Goal: Participate in discussion: Engage in conversation with other users on a specific topic

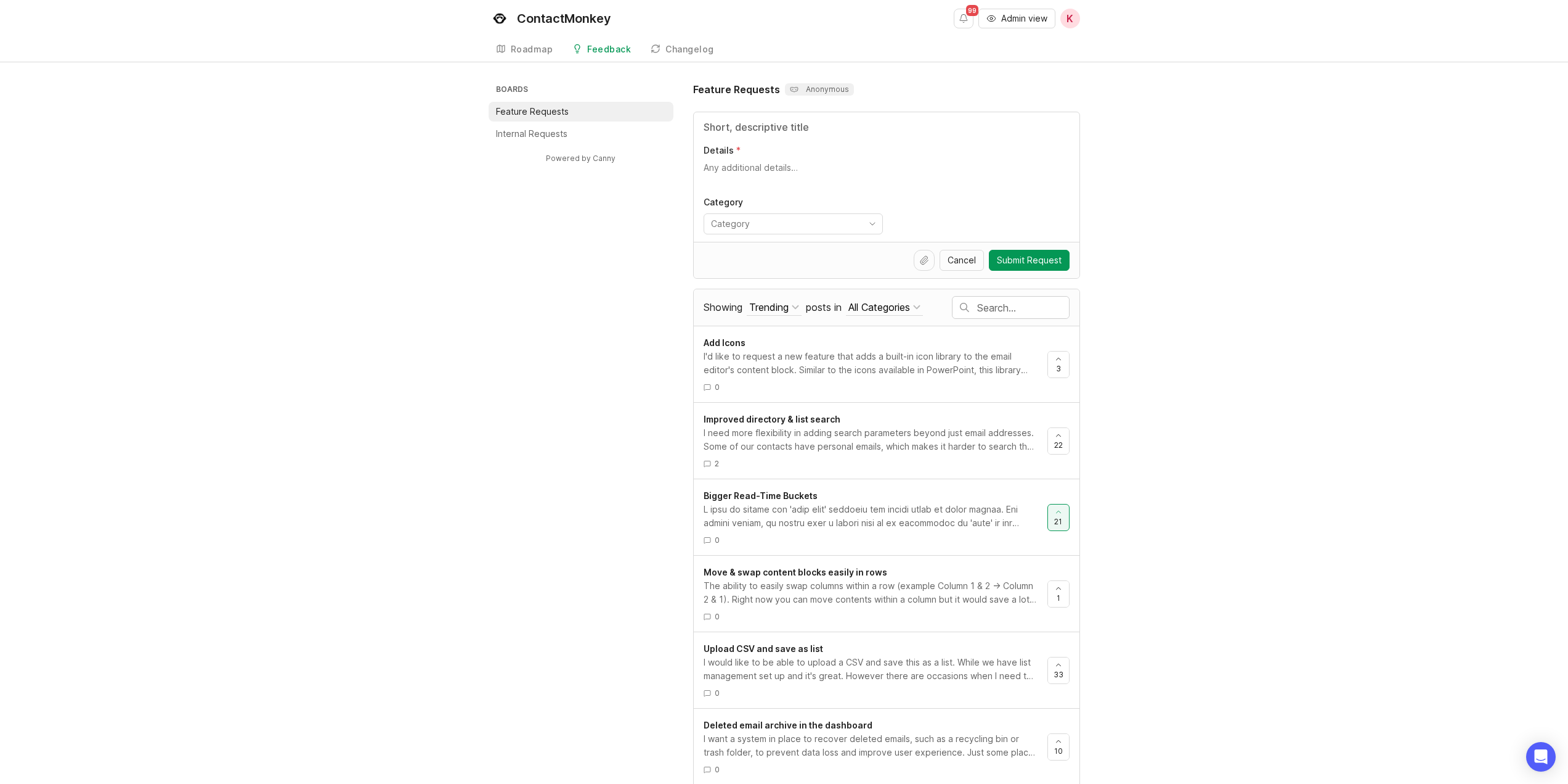
click at [1004, 305] on input "text" at bounding box center [1023, 308] width 92 height 14
click at [581, 676] on div "Boards Feature Requests Internal Requests Powered by Canny Feature Requests Ano…" at bounding box center [784, 605] width 592 height 1047
click at [826, 311] on input "MICROSOFT" at bounding box center [892, 308] width 307 height 14
type input "MICROSOFT STREAMS"
click at [917, 306] on input "MICROSOFT STREAMS" at bounding box center [892, 308] width 307 height 14
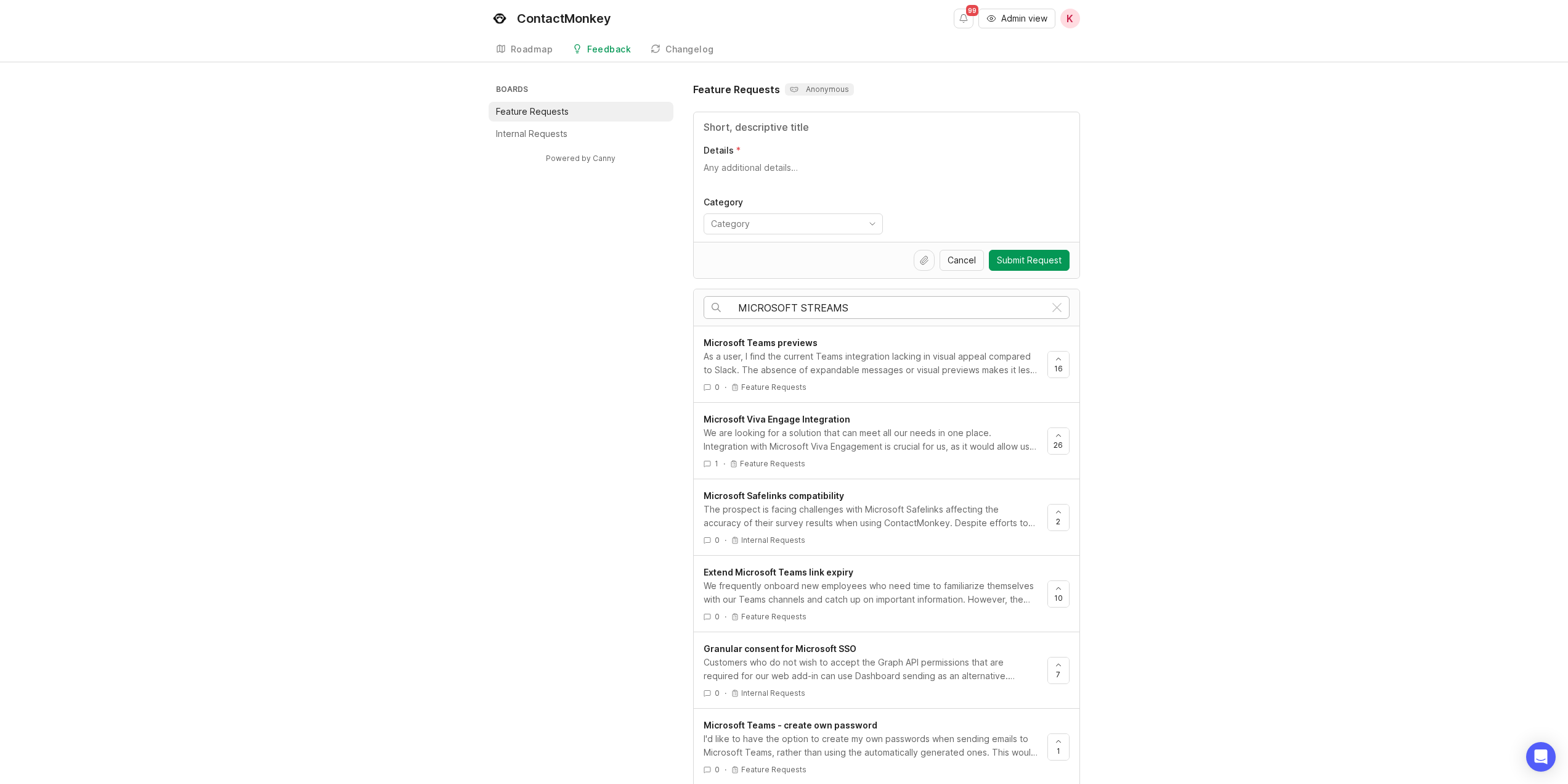
click at [739, 308] on input "MICROSOFT STREAMS" at bounding box center [892, 308] width 307 height 14
drag, startPoint x: 739, startPoint y: 308, endPoint x: 848, endPoint y: 304, distance: 109.1
click at [848, 304] on input "MICROSOFT STREAMS" at bounding box center [892, 308] width 307 height 14
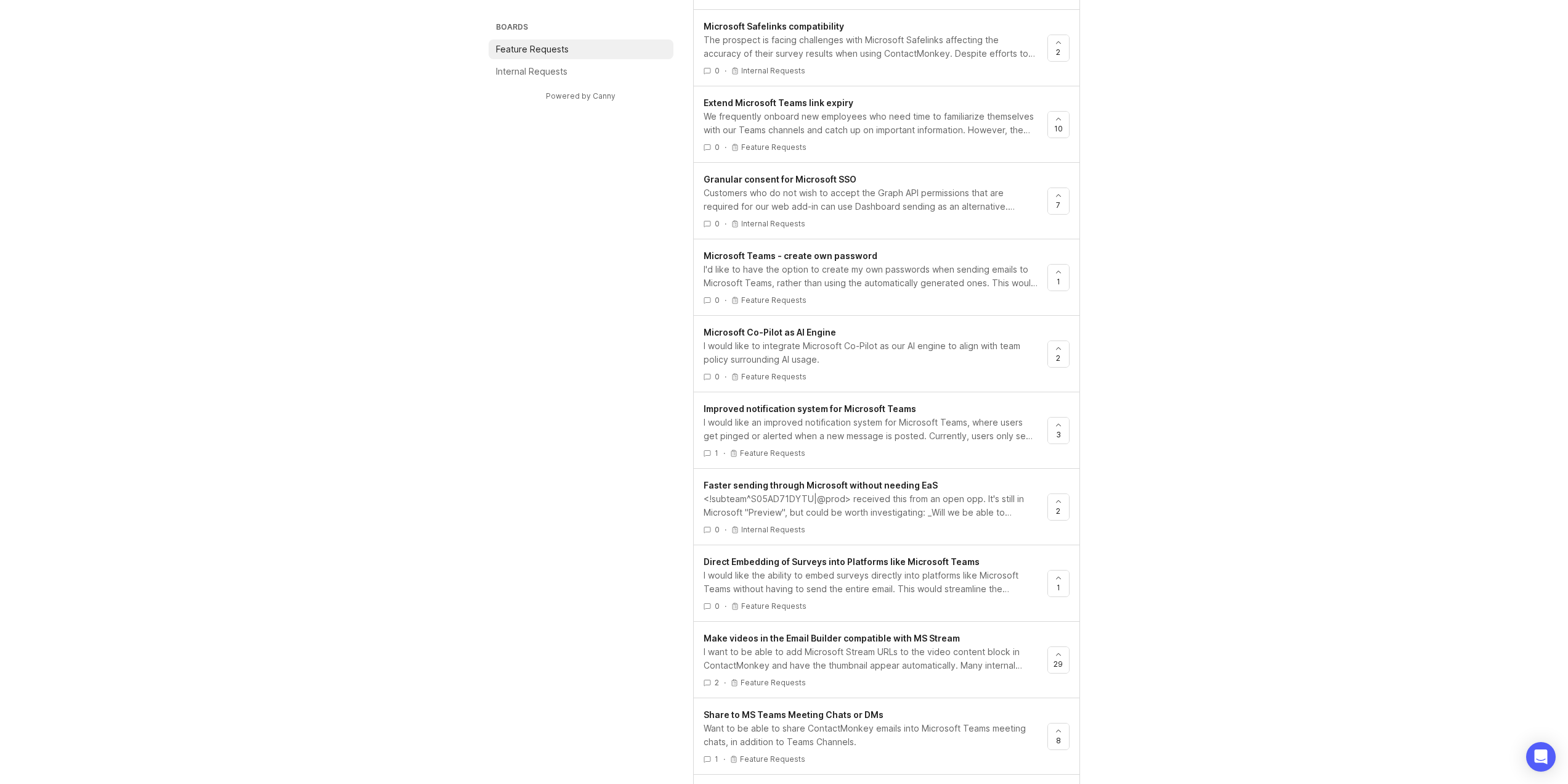
scroll to position [472, 0]
click at [935, 634] on span "Make videos in the Email Builder compatible with MS Stream" at bounding box center [832, 635] width 256 height 11
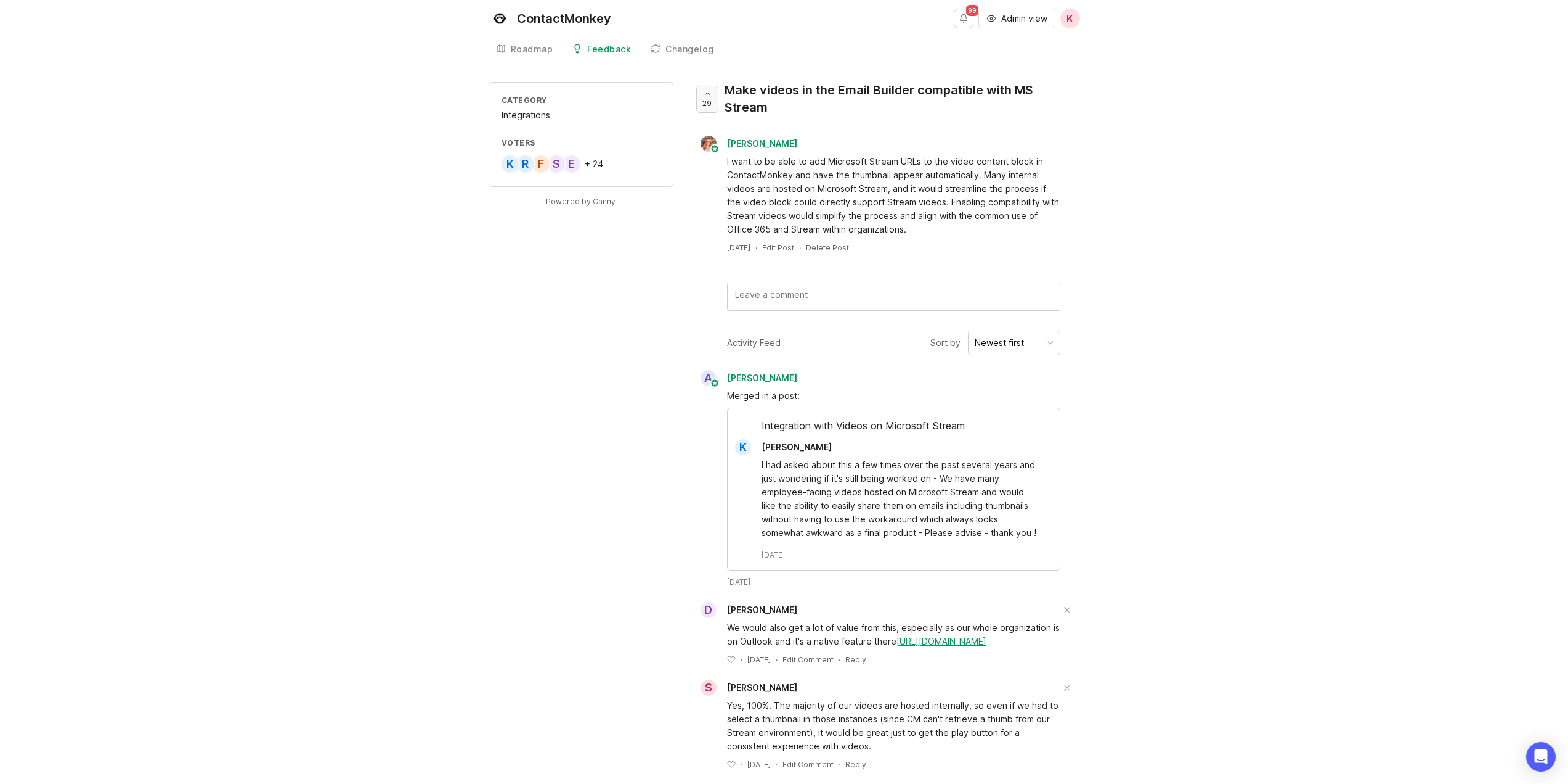
click at [704, 105] on span "29" at bounding box center [706, 103] width 9 height 11
drag, startPoint x: 771, startPoint y: 109, endPoint x: 725, endPoint y: 87, distance: 51.0
click at [725, 87] on div "Make videos in the Email Builder compatible with MS Stream" at bounding box center [897, 99] width 345 height 34
copy div "Make videos in the Email Builder compatible with MS Stream"
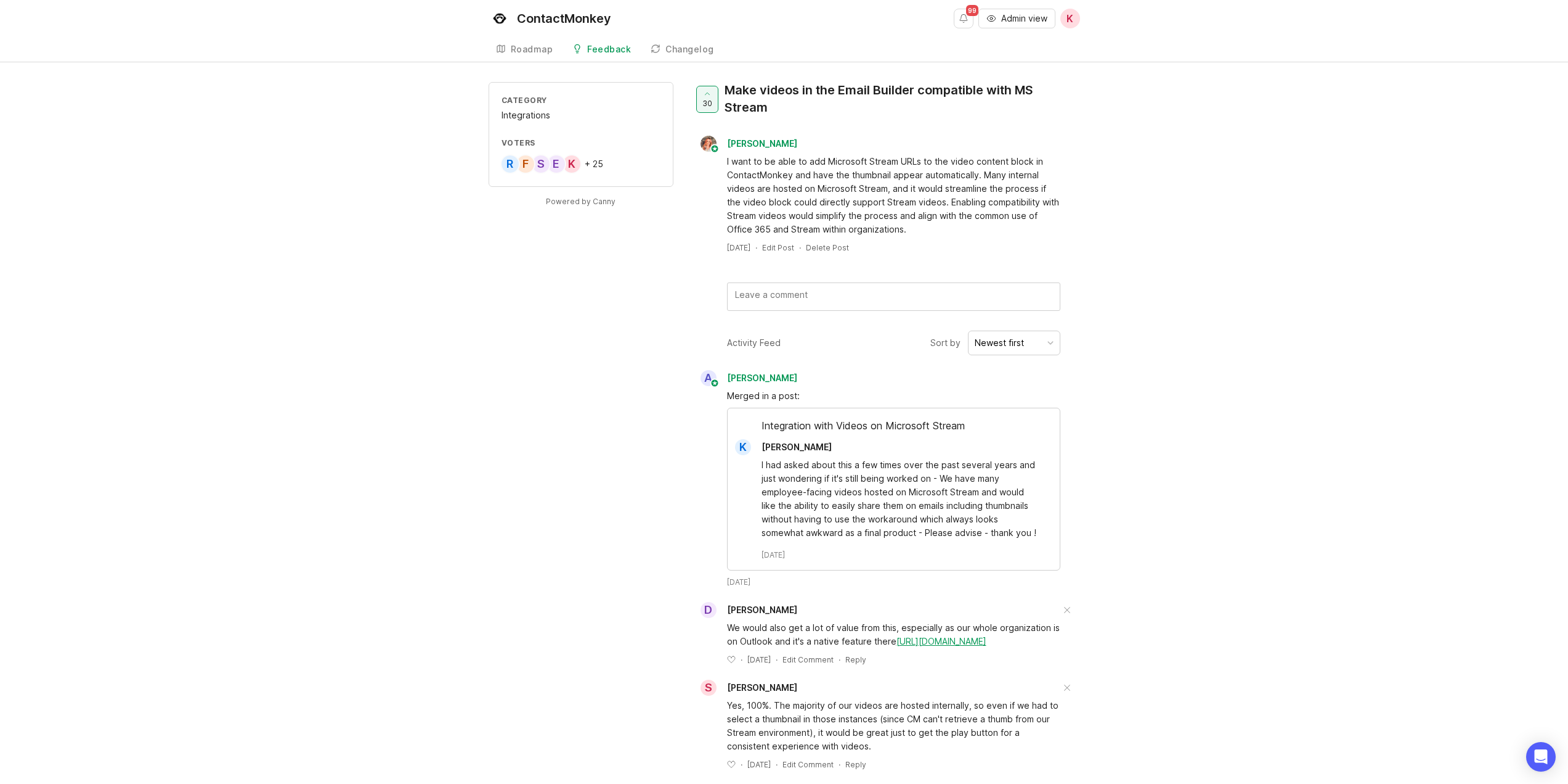
click at [258, 762] on div "Category Integrations Voters K E S F R + 25 Powered by Canny 30 Make videos in …" at bounding box center [784, 435] width 1568 height 707
